Goal: Subscribe to service/newsletter

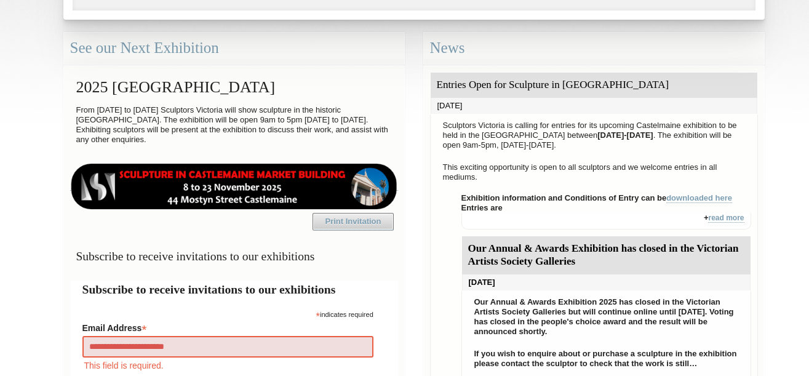
type input "**********"
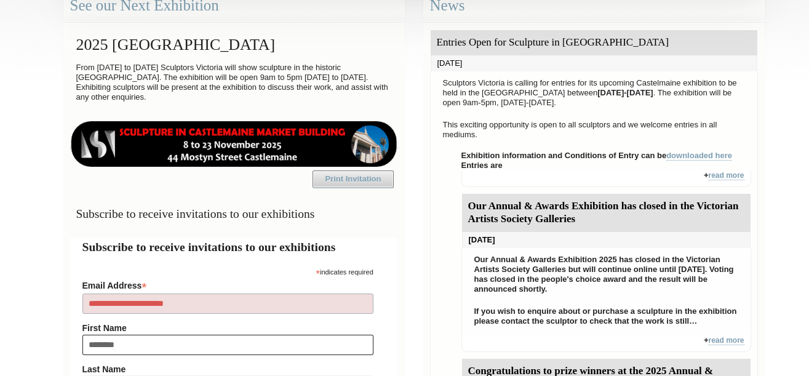
type input "*********"
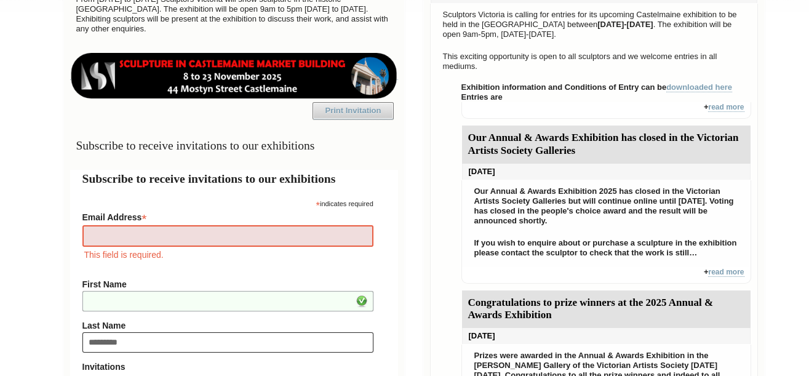
type input "*********"
